Goal: Communication & Community: Answer question/provide support

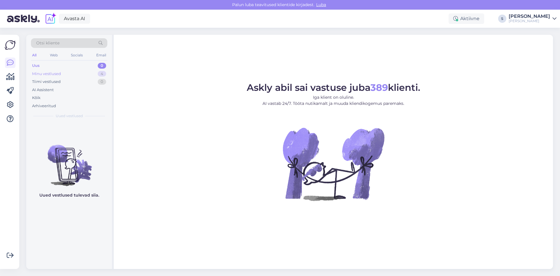
click at [46, 73] on div "Minu vestlused" at bounding box center [46, 74] width 29 height 6
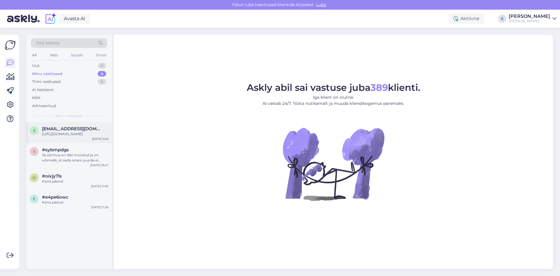
click at [58, 131] on span "[EMAIL_ADDRESS][DOMAIN_NAME]" at bounding box center [72, 128] width 61 height 5
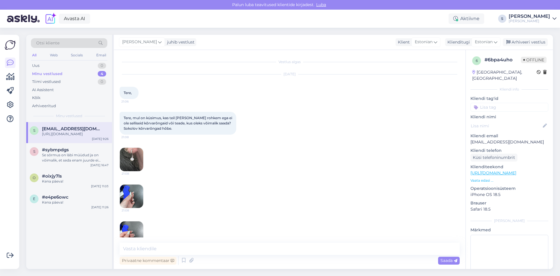
scroll to position [87, 0]
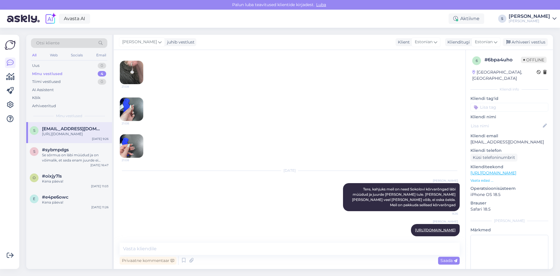
click at [493, 170] on link "[URL][DOMAIN_NAME]" at bounding box center [494, 172] width 46 height 5
click at [128, 74] on img at bounding box center [131, 72] width 23 height 23
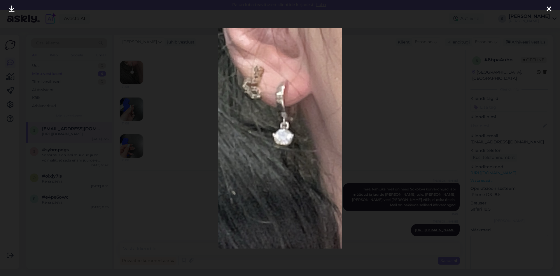
click at [547, 6] on icon at bounding box center [549, 10] width 5 height 8
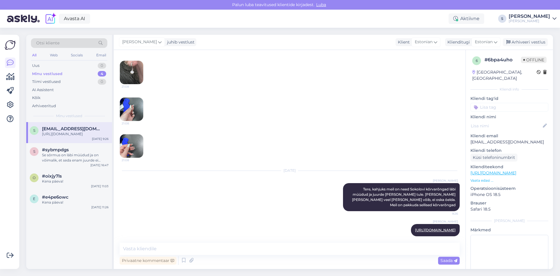
click at [127, 111] on img at bounding box center [131, 108] width 23 height 23
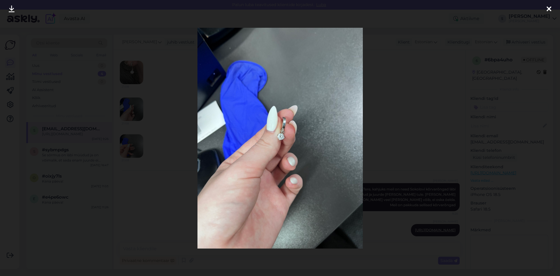
click at [552, 8] on div at bounding box center [549, 9] width 12 height 18
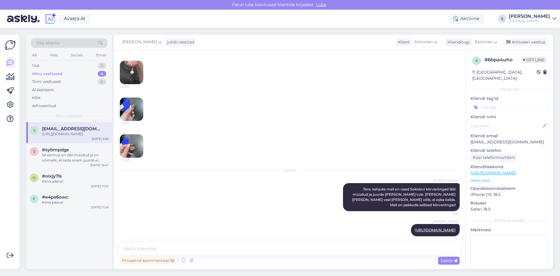
click at [137, 145] on img at bounding box center [131, 145] width 23 height 23
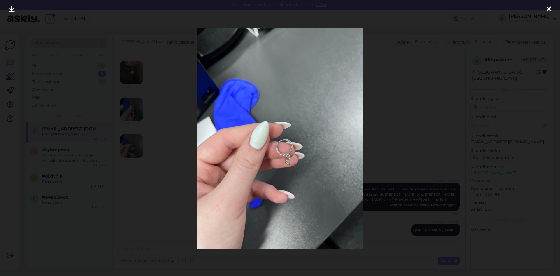
click at [551, 10] on icon at bounding box center [549, 10] width 5 height 8
